Goal: Check status: Check status

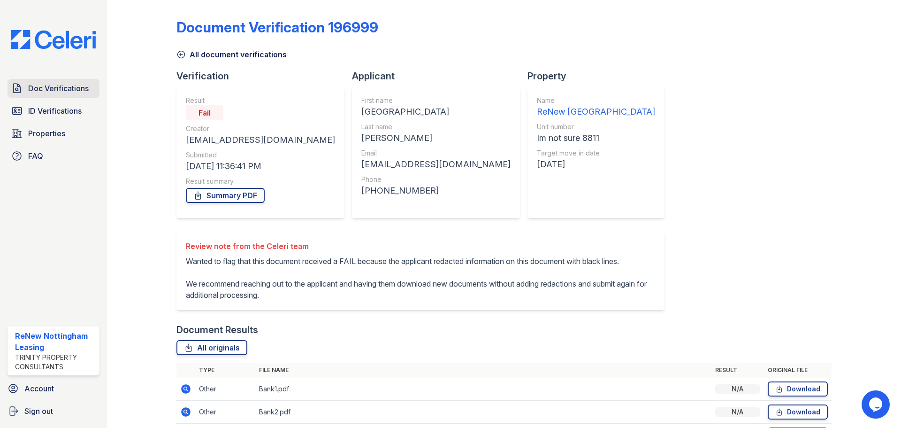
click at [50, 83] on span "Doc Verifications" at bounding box center [58, 88] width 61 height 11
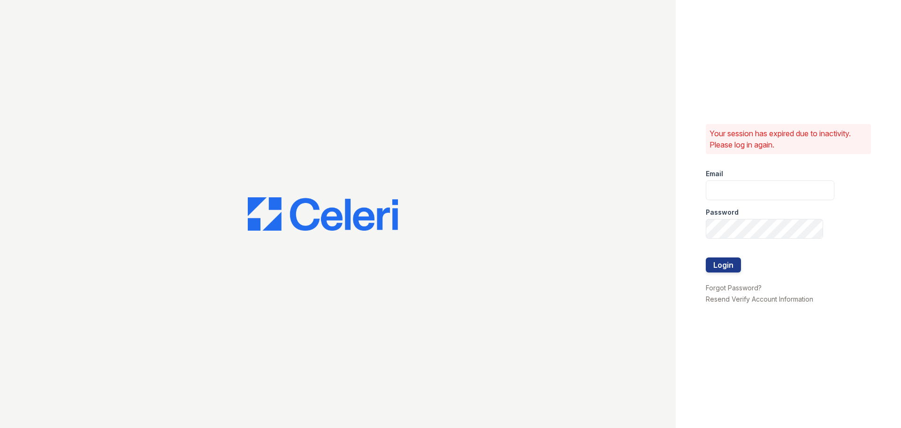
type input "renewnottingham@trinity-pm.com"
click at [721, 262] on button "Login" at bounding box center [723, 264] width 35 height 15
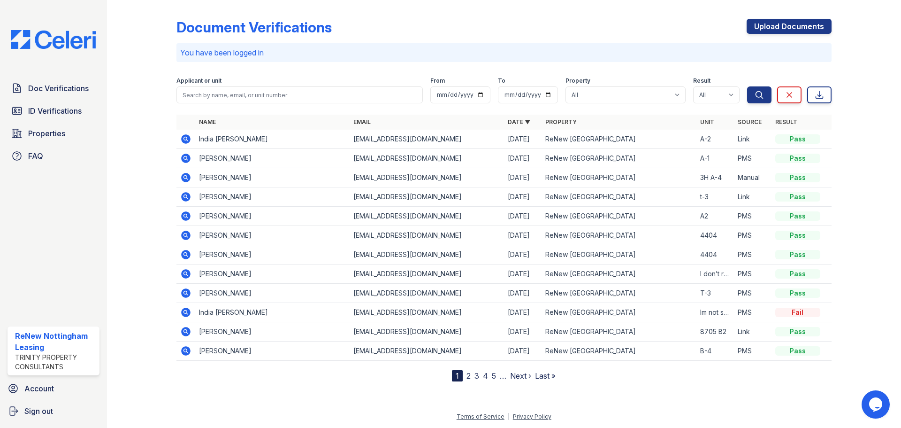
click at [184, 140] on icon at bounding box center [185, 138] width 9 height 9
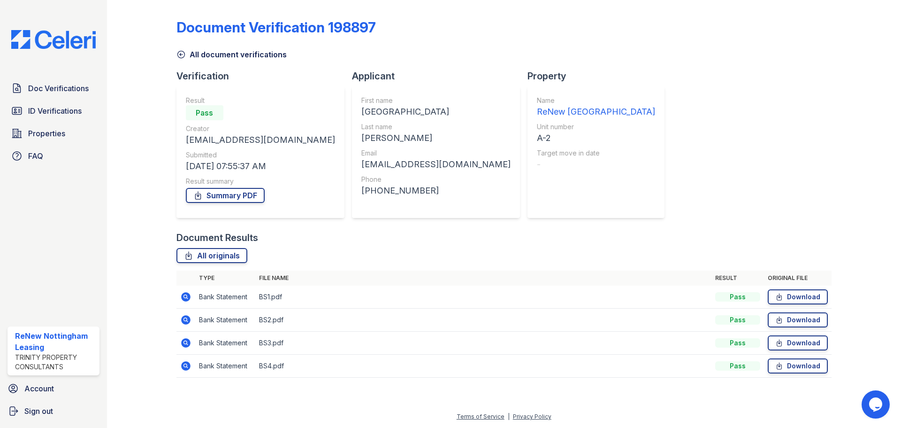
click at [187, 299] on icon at bounding box center [185, 296] width 9 height 9
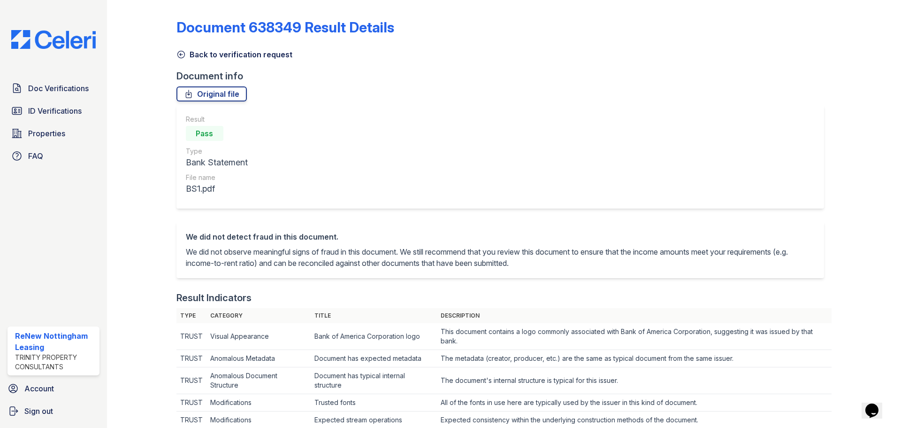
click at [677, 112] on div "Result Pass Type Bank Statement File name BS1.pdf" at bounding box center [500, 156] width 648 height 103
